Goal: Communication & Community: Answer question/provide support

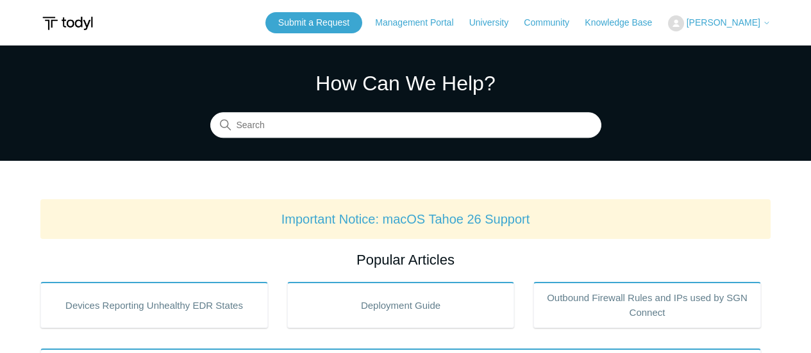
click at [703, 22] on span "[PERSON_NAME]" at bounding box center [723, 22] width 74 height 10
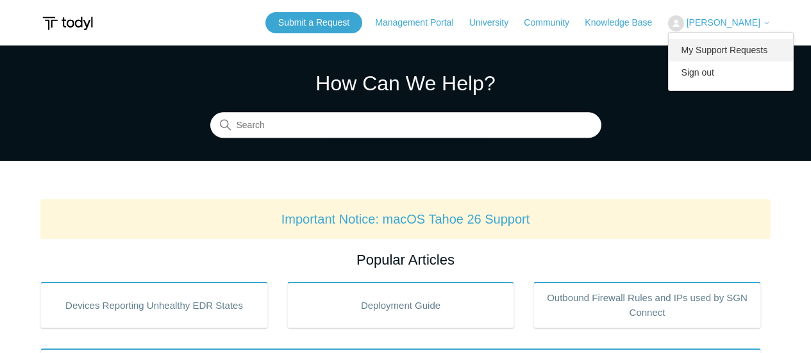
click at [713, 42] on link "My Support Requests" at bounding box center [731, 50] width 125 height 22
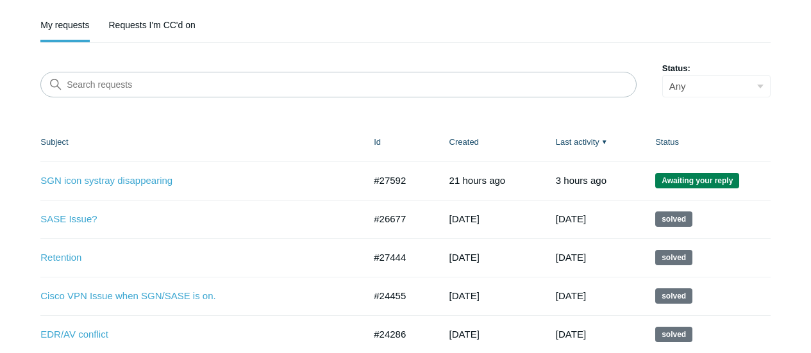
scroll to position [128, 0]
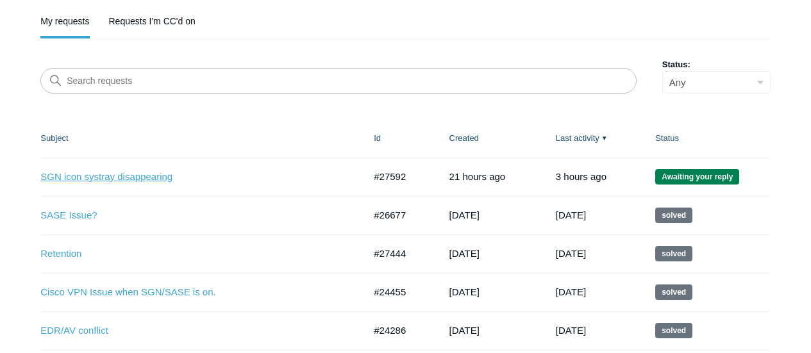
click at [202, 174] on link "SGN icon systray disappearing" at bounding box center [192, 177] width 304 height 15
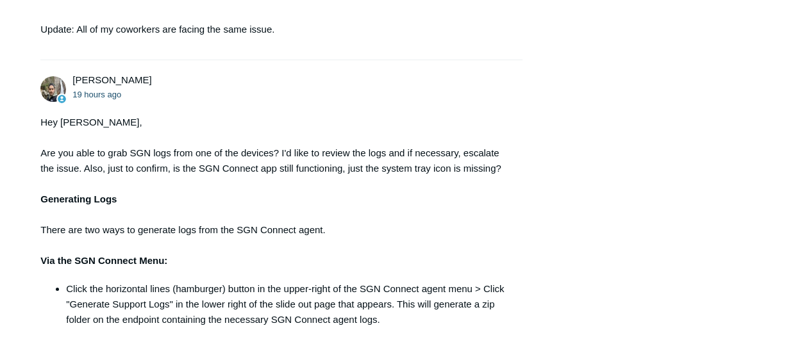
scroll to position [1026, 0]
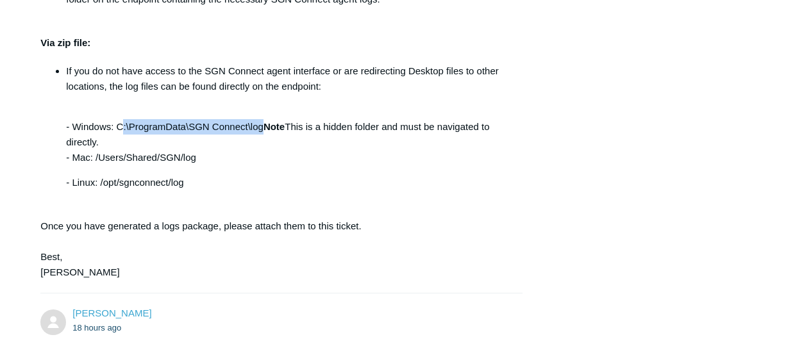
drag, startPoint x: 264, startPoint y: 160, endPoint x: 123, endPoint y: 155, distance: 141.1
click at [123, 155] on p "- Windows: C:\ProgramData\SGN Connect\log Note This is a hidden folder and must…" at bounding box center [287, 135] width 443 height 62
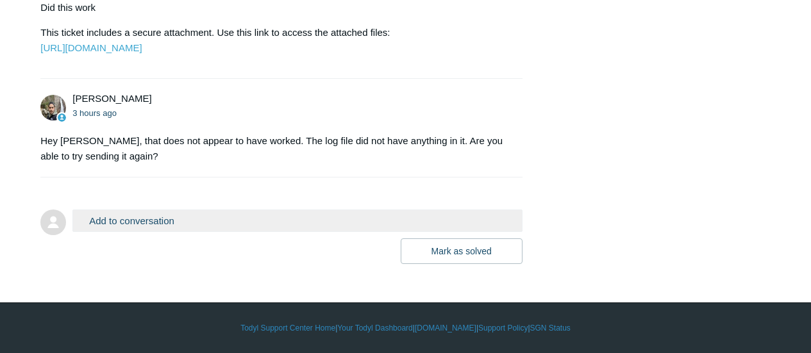
scroll to position [1508, 0]
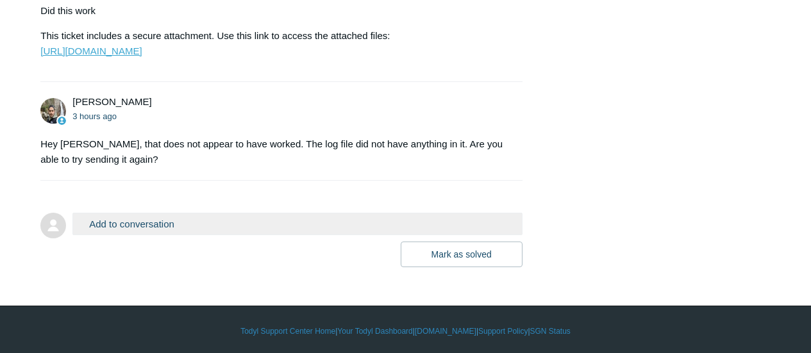
click at [130, 56] on link "[URL][DOMAIN_NAME]" at bounding box center [90, 51] width 101 height 11
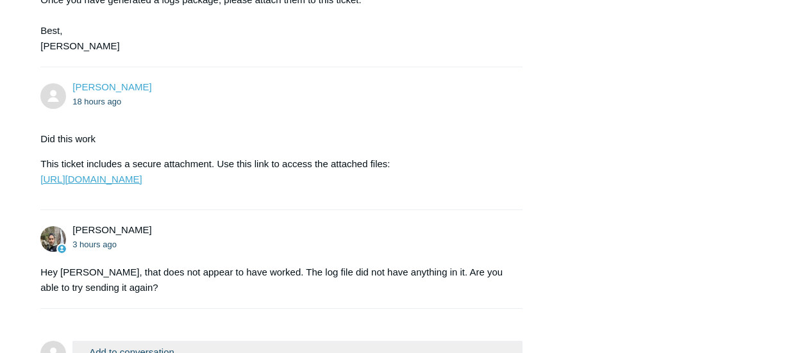
scroll to position [1252, 0]
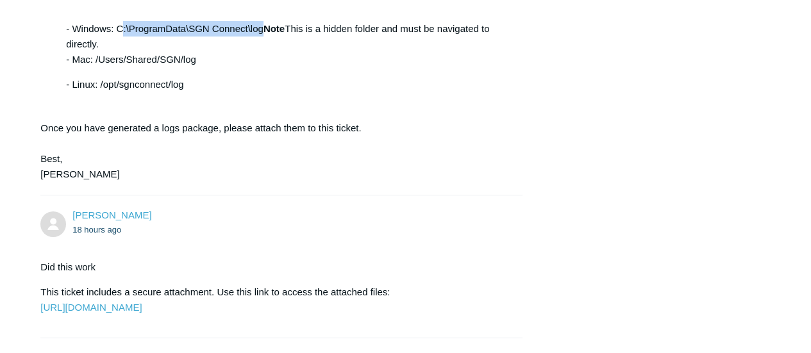
click at [255, 61] on p "- Windows: C:\ProgramData\SGN Connect\log Note This is a hidden folder and must…" at bounding box center [287, 37] width 443 height 62
drag, startPoint x: 264, startPoint y: 61, endPoint x: 119, endPoint y: 64, distance: 145.5
click at [119, 64] on p "- Windows: C:\ProgramData\SGN Connect\log Note This is a hidden folder and must…" at bounding box center [287, 37] width 443 height 62
copy p "C:\ProgramData\SGN Connect\log"
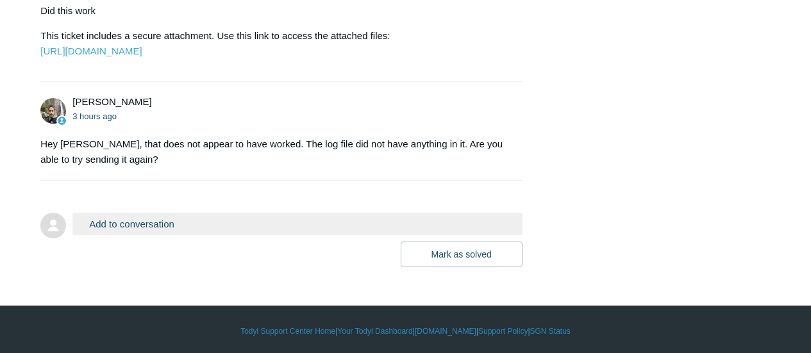
scroll to position [1572, 0]
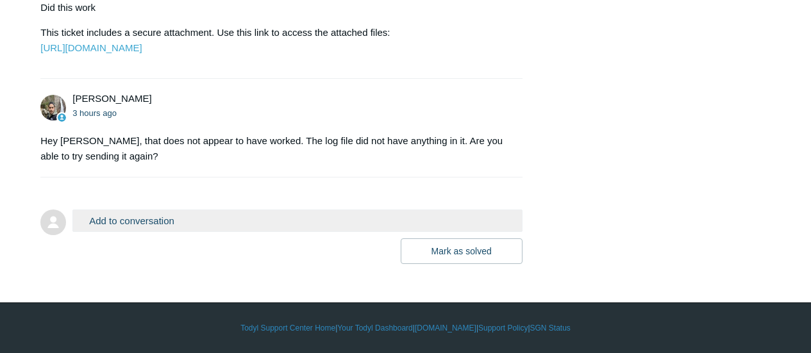
click at [155, 220] on button "Add to conversation" at bounding box center [296, 221] width 449 height 22
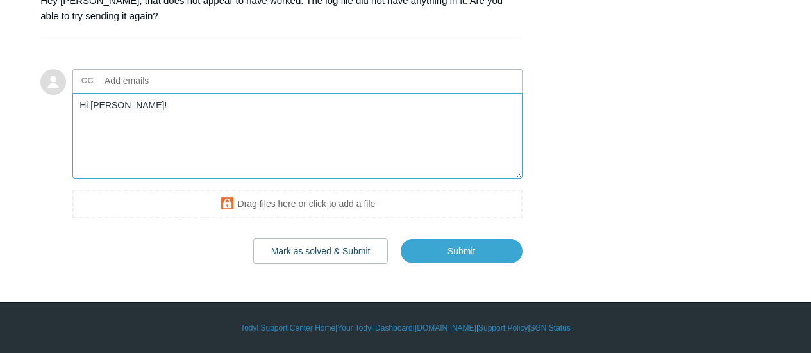
scroll to position [1700, 0]
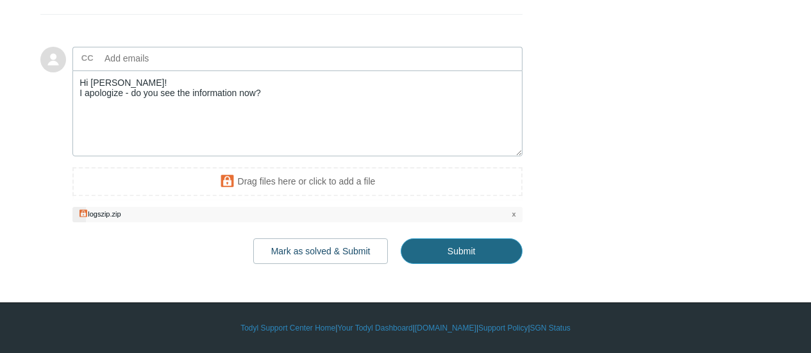
click at [456, 264] on input "Submit" at bounding box center [462, 251] width 122 height 26
click at [462, 264] on input "Submit" at bounding box center [462, 251] width 122 height 26
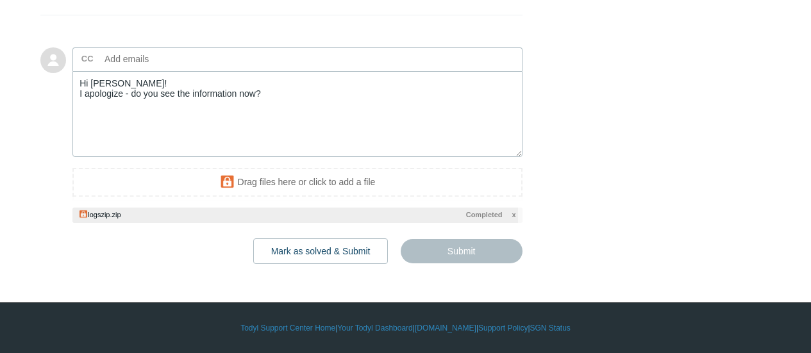
type textarea "Hi Michael! I apologize - do you see the information now? This ticket includes …"
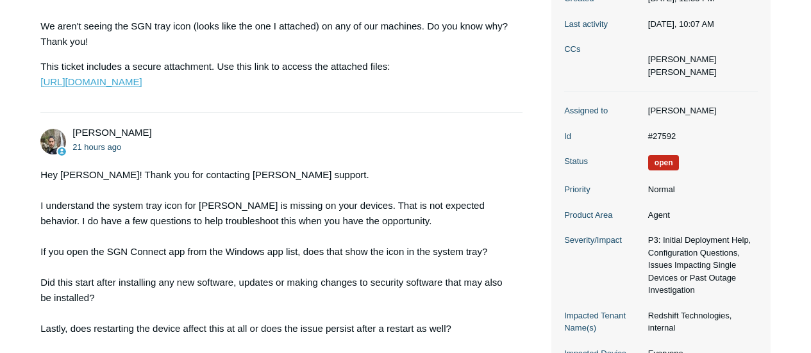
scroll to position [320, 0]
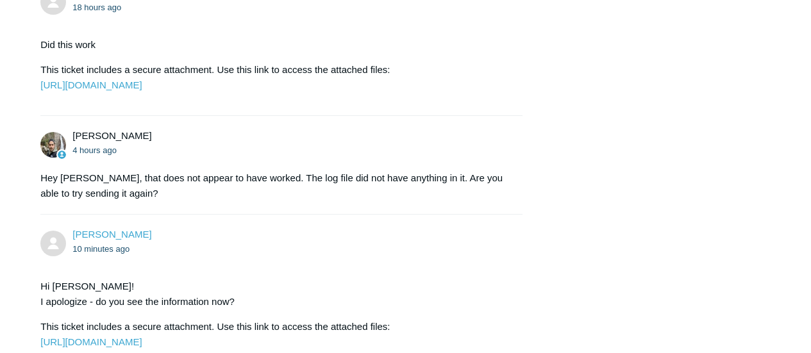
scroll to position [1761, 0]
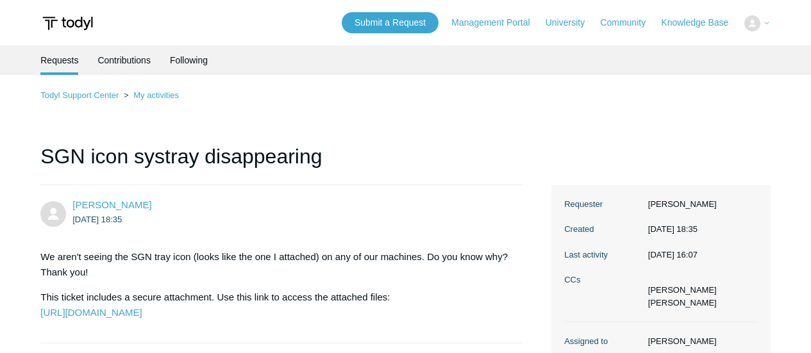
scroll to position [1761, 0]
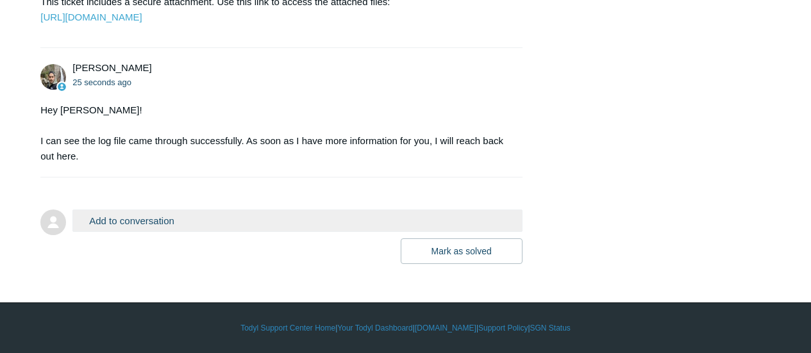
scroll to position [1891, 0]
click at [204, 211] on button "Add to conversation" at bounding box center [296, 221] width 449 height 22
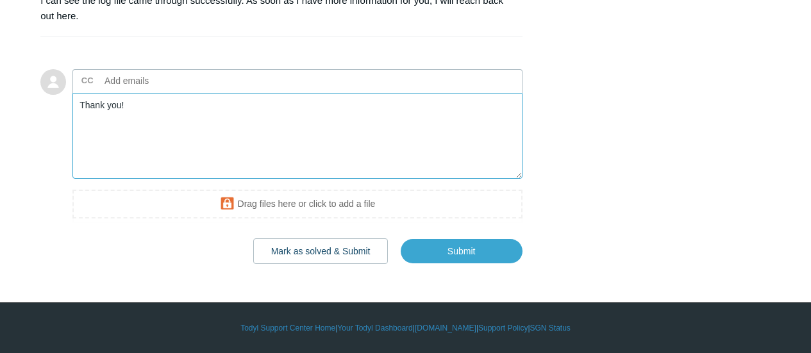
scroll to position [2031, 0]
type textarea "Thank you!"
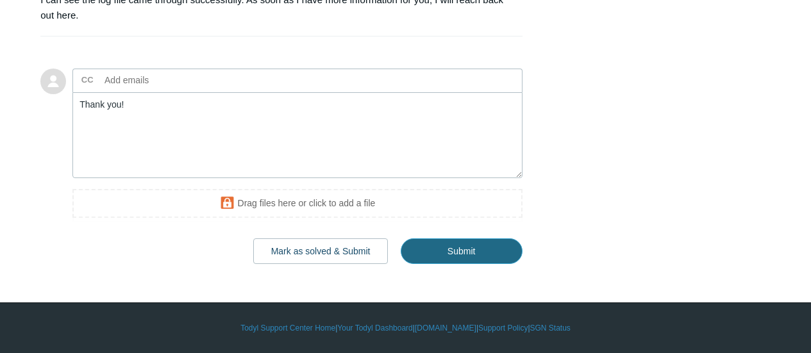
click at [478, 251] on input "Submit" at bounding box center [462, 251] width 122 height 26
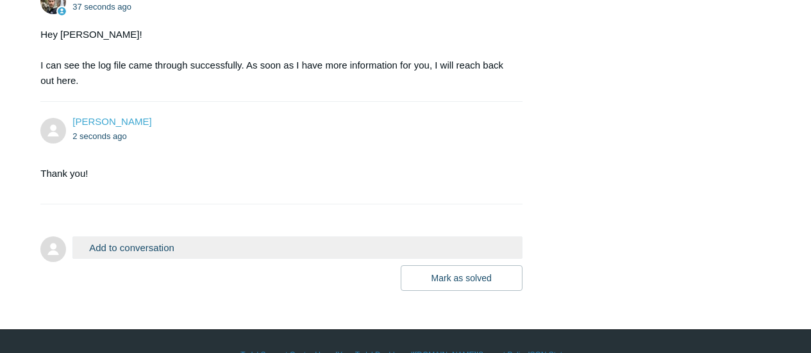
scroll to position [1859, 0]
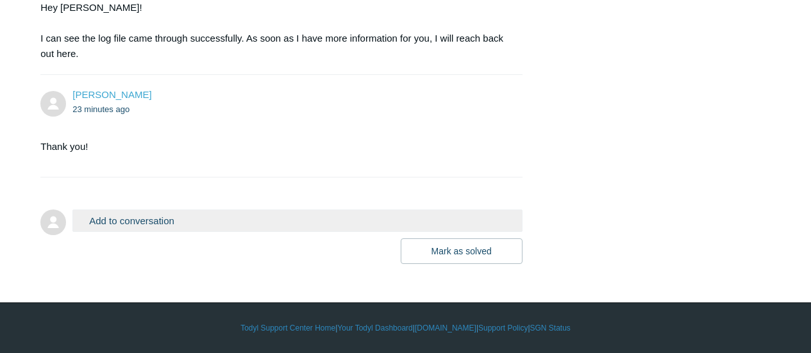
scroll to position [1993, 0]
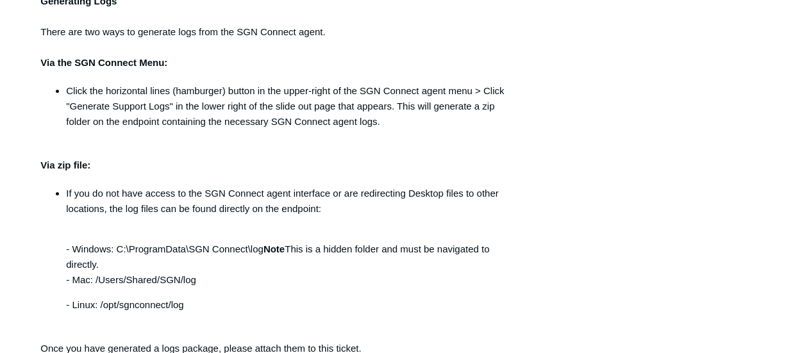
scroll to position [1030, 0]
